Goal: Navigation & Orientation: Find specific page/section

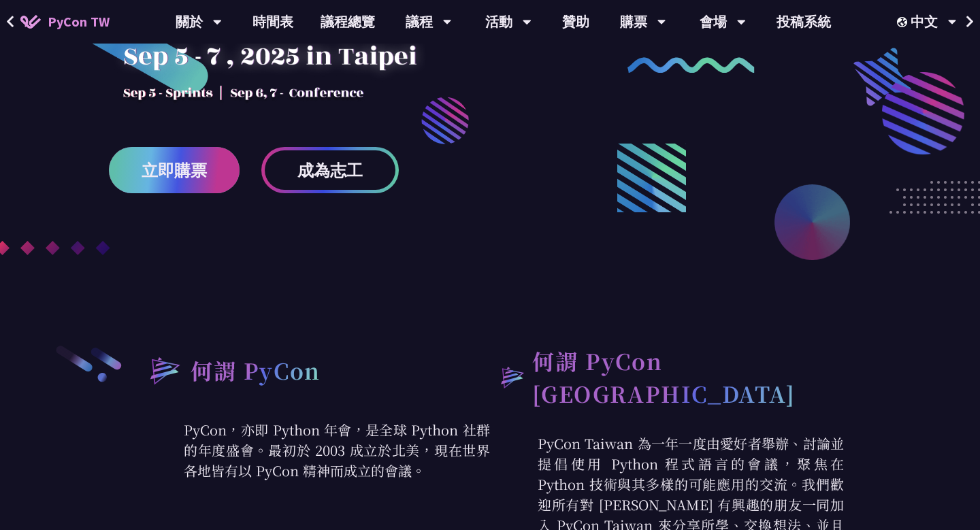
click at [212, 175] on link "立即購票" at bounding box center [174, 170] width 131 height 46
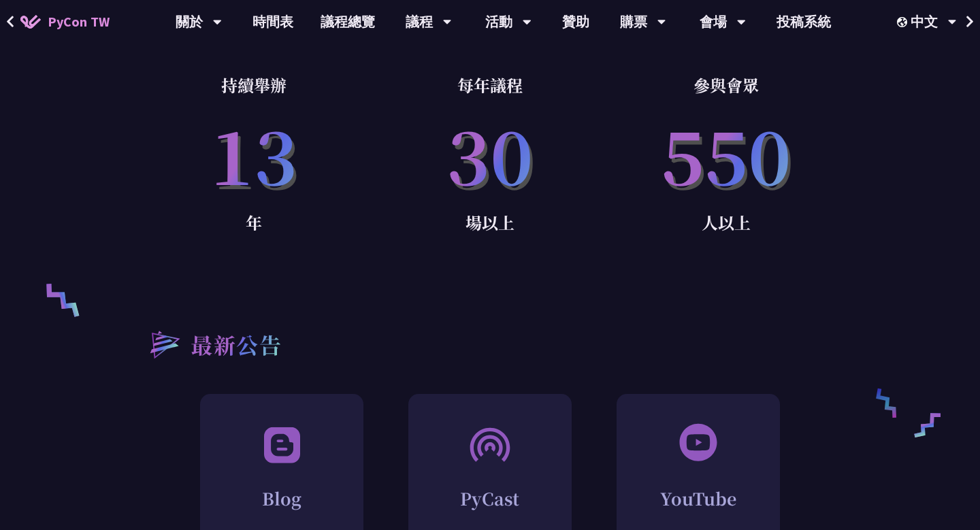
scroll to position [1566, 0]
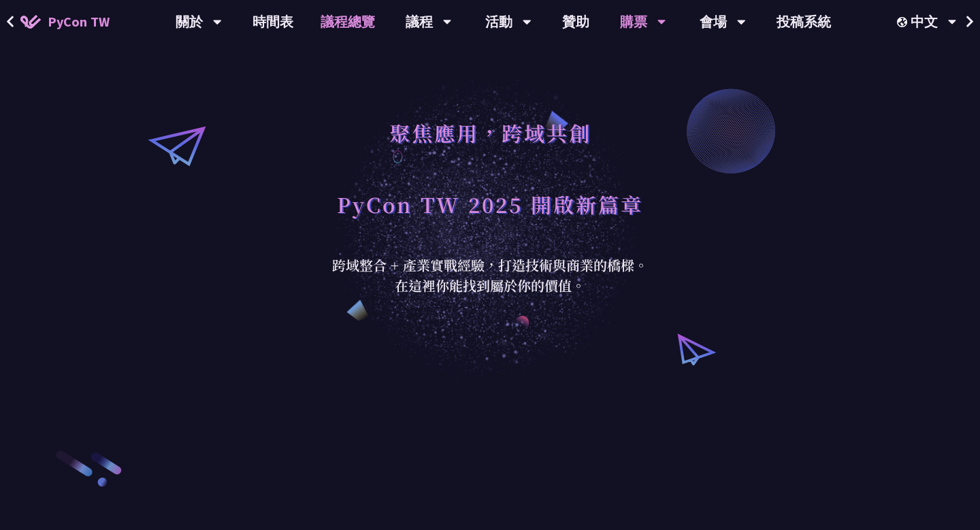
click at [364, 14] on link "議程總覽" at bounding box center [348, 22] width 82 height 44
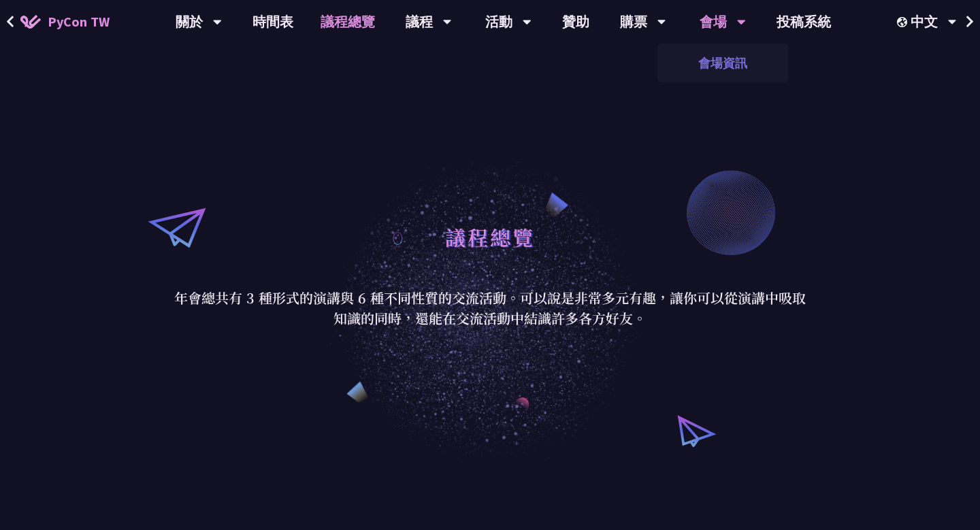
click at [729, 63] on link "會場資訊" at bounding box center [722, 63] width 131 height 32
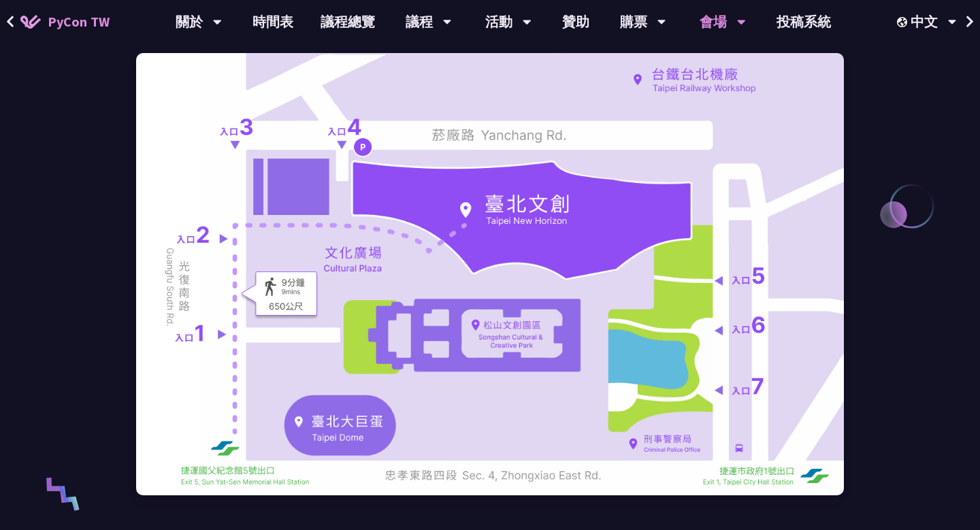
scroll to position [186, 0]
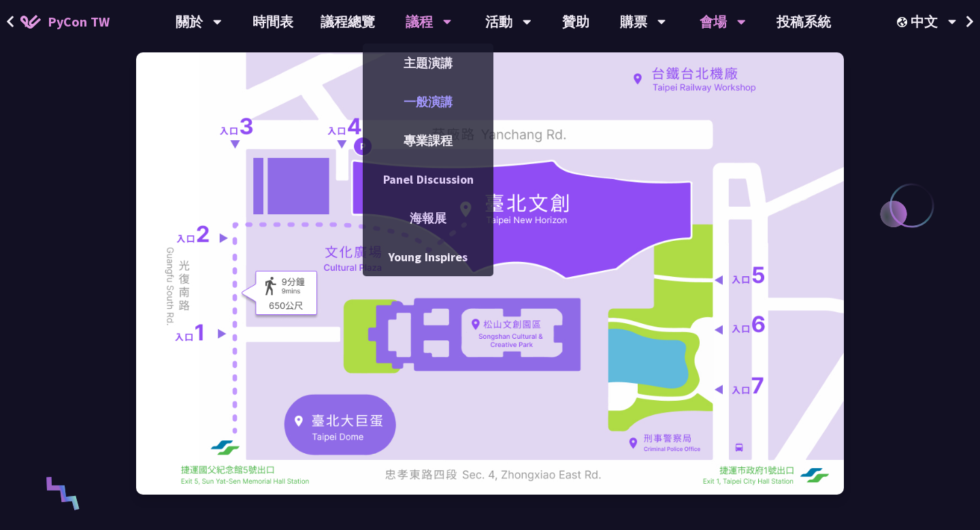
click at [434, 95] on link "一般演講" at bounding box center [428, 102] width 131 height 32
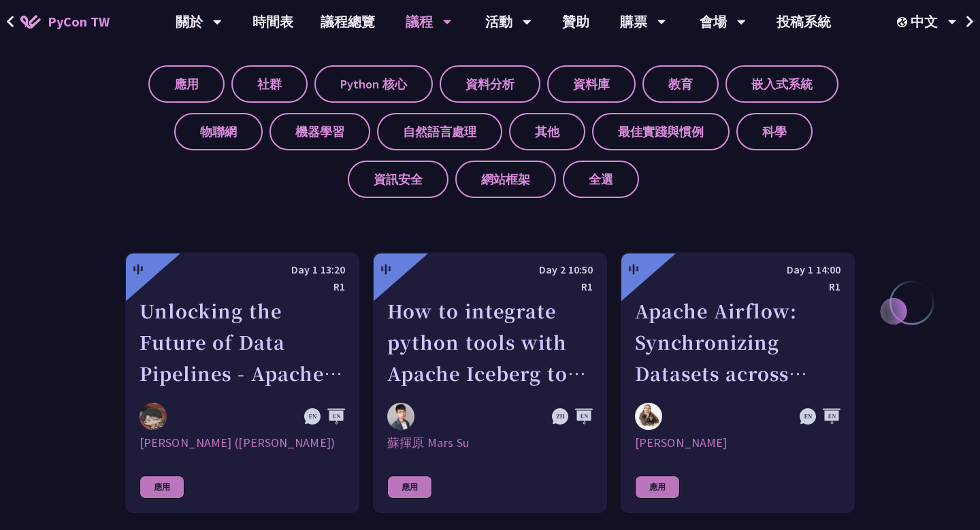
scroll to position [129, 0]
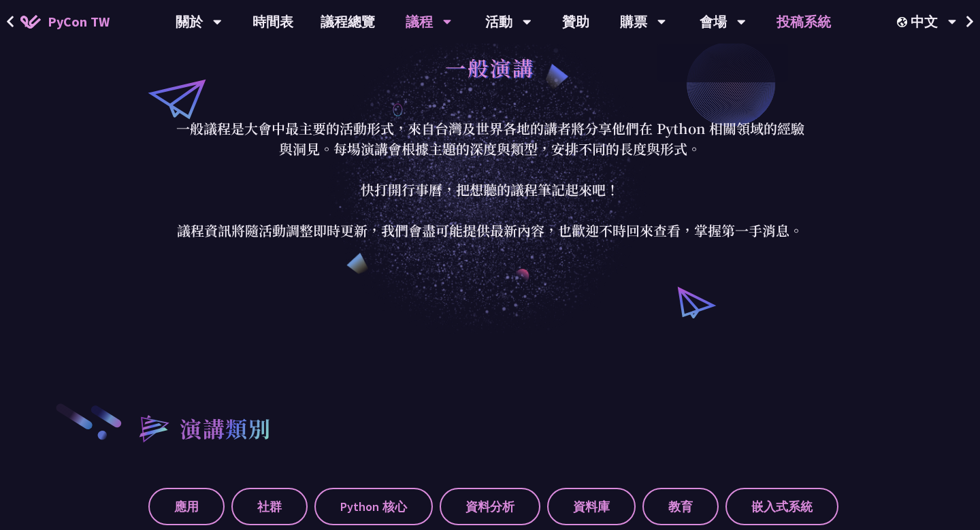
click at [794, 32] on link "投稿系統" at bounding box center [804, 22] width 82 height 44
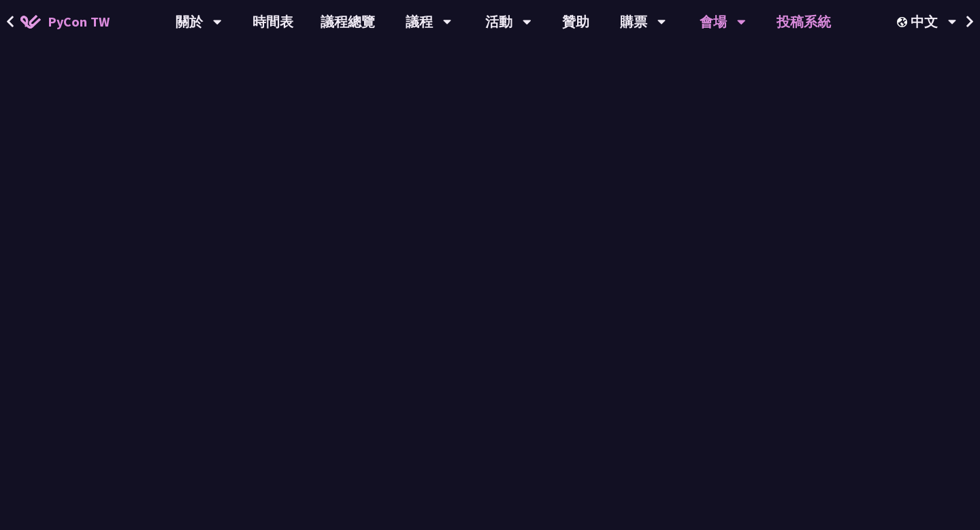
scroll to position [186, 0]
